Goal: Information Seeking & Learning: Learn about a topic

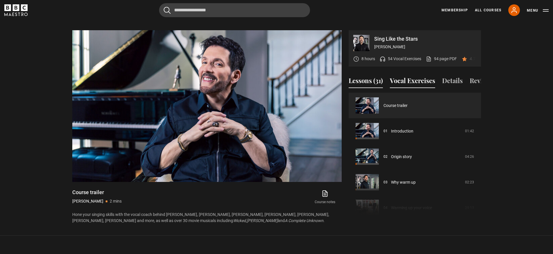
click at [412, 82] on button "Vocal Exercises" at bounding box center [412, 82] width 45 height 12
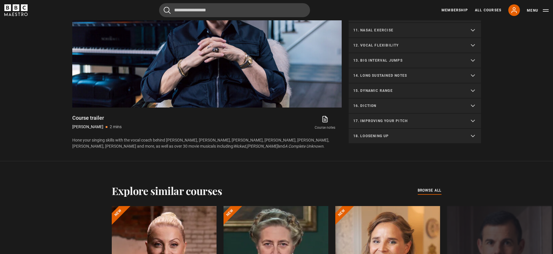
scroll to position [396, 0]
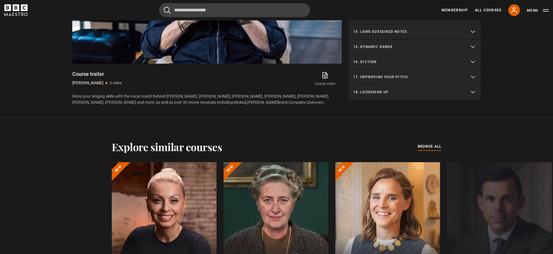
click at [405, 79] on p "17. Improving your pitch" at bounding box center [407, 76] width 109 height 5
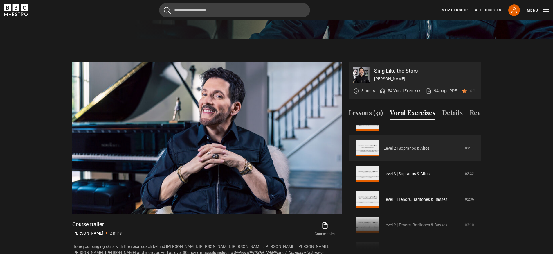
scroll to position [264, 0]
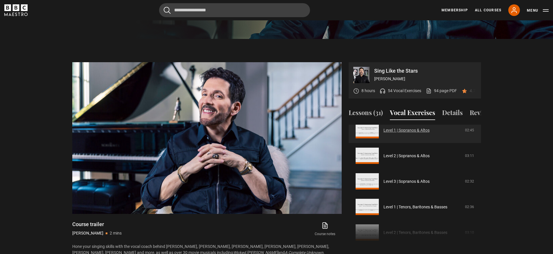
click at [419, 131] on link "Level 1 | Sopranos & Altos" at bounding box center [407, 130] width 46 height 6
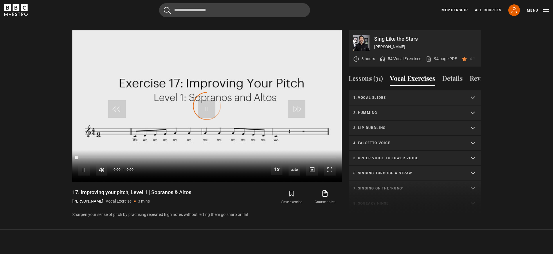
scroll to position [231, 0]
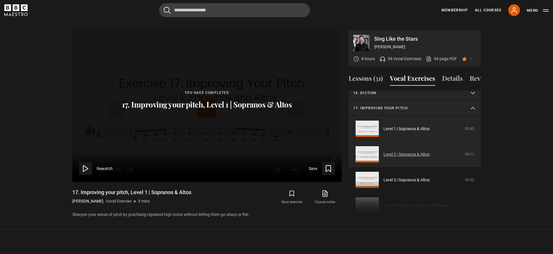
click at [412, 154] on link "Level 2 | Sopranos & Altos" at bounding box center [407, 154] width 46 height 6
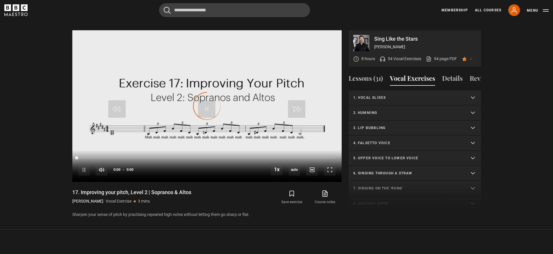
scroll to position [257, 0]
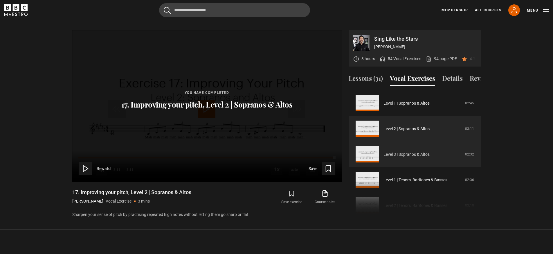
click at [398, 154] on link "Level 3 | Sopranos & Altos" at bounding box center [407, 154] width 46 height 6
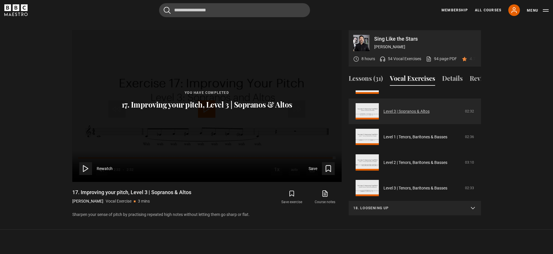
scroll to position [279, 0]
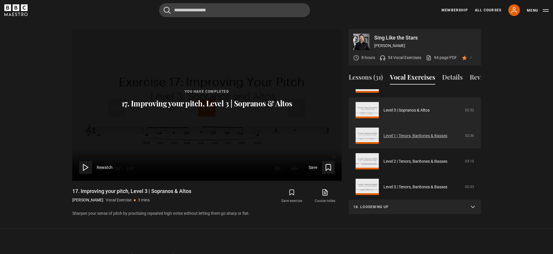
click at [417, 135] on link "Level 1 | Tenors, Baritones & Basses" at bounding box center [416, 136] width 64 height 6
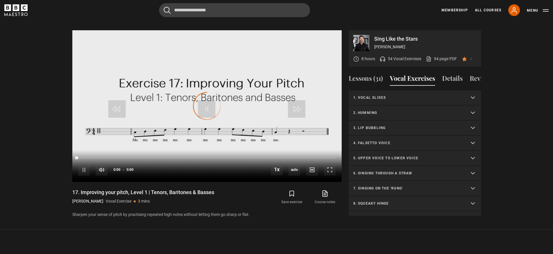
scroll to position [300, 0]
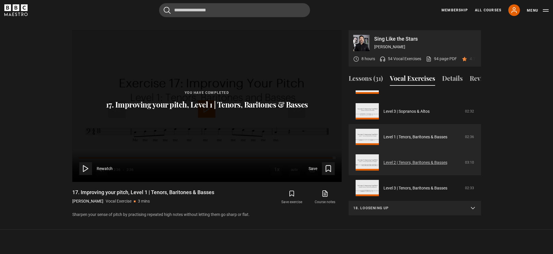
click at [405, 164] on link "Level 2 | Tenors, Baritones & Basses" at bounding box center [416, 162] width 64 height 6
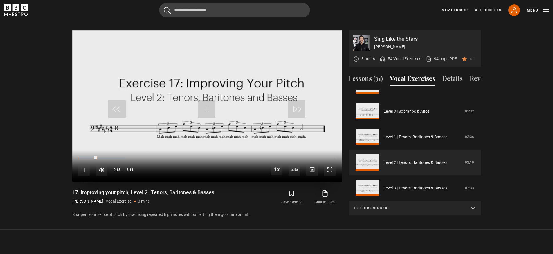
click at [119, 150] on div "10s Skip Back 10 seconds Pause 10s Skip Forward 10 seconds Loaded : 18.32% 0:27…" at bounding box center [207, 166] width 270 height 32
click at [120, 157] on div "Loaded : 18.32% 0:27 0:14" at bounding box center [206, 158] width 257 height 2
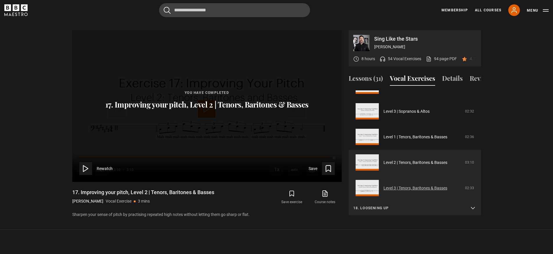
click at [412, 187] on link "Level 3 | Tenors, Baritones & Basses" at bounding box center [416, 188] width 64 height 6
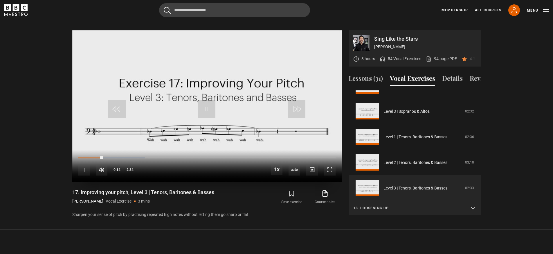
click at [117, 150] on div "10s Skip Back 10 seconds Pause 10s Skip Forward 10 seconds Loaded : 25.97% 0:19…" at bounding box center [207, 166] width 270 height 32
click at [117, 157] on div "Loaded : 25.97% 0:23 0:23" at bounding box center [206, 158] width 257 height 2
